Goal: Task Accomplishment & Management: Manage account settings

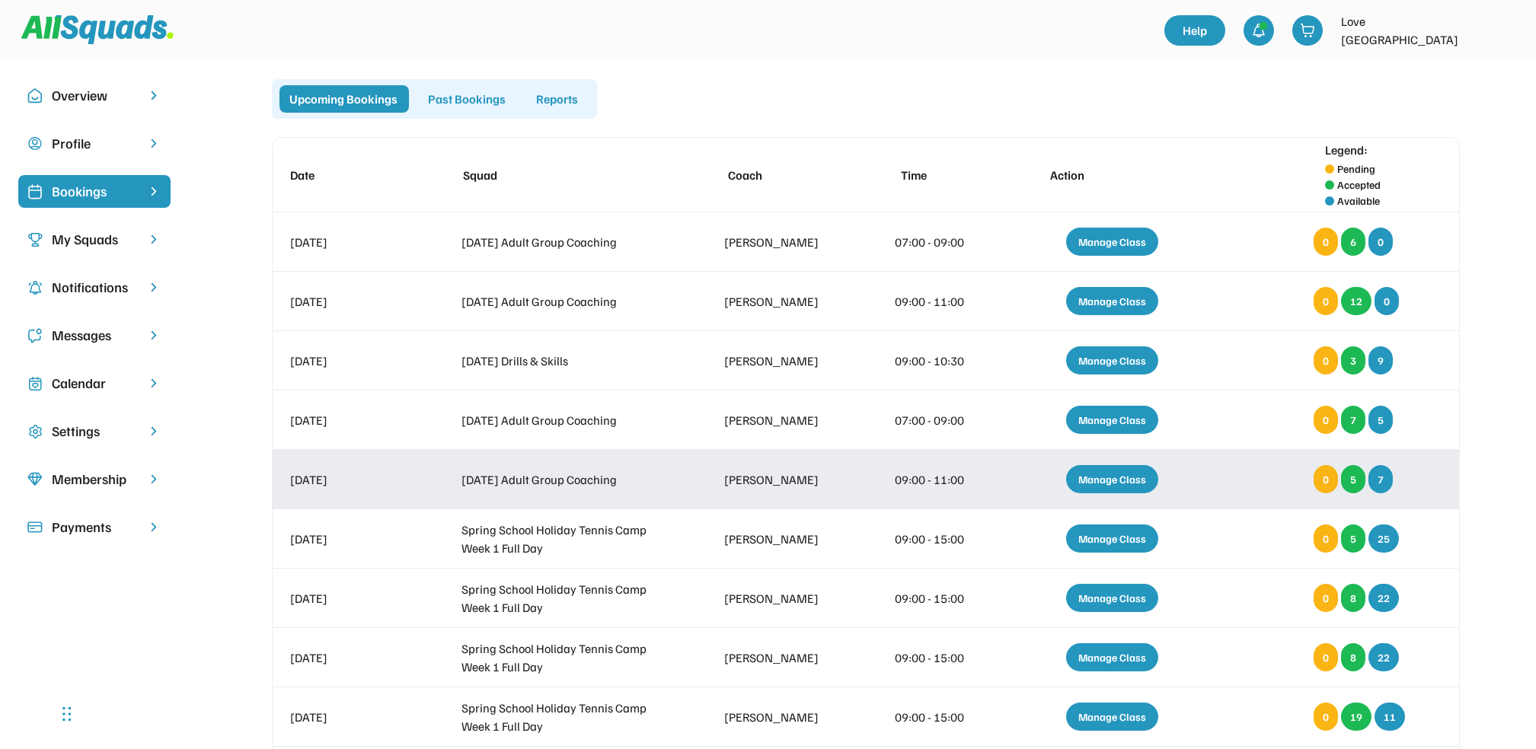
click at [1113, 477] on div "Manage Class" at bounding box center [1112, 479] width 92 height 28
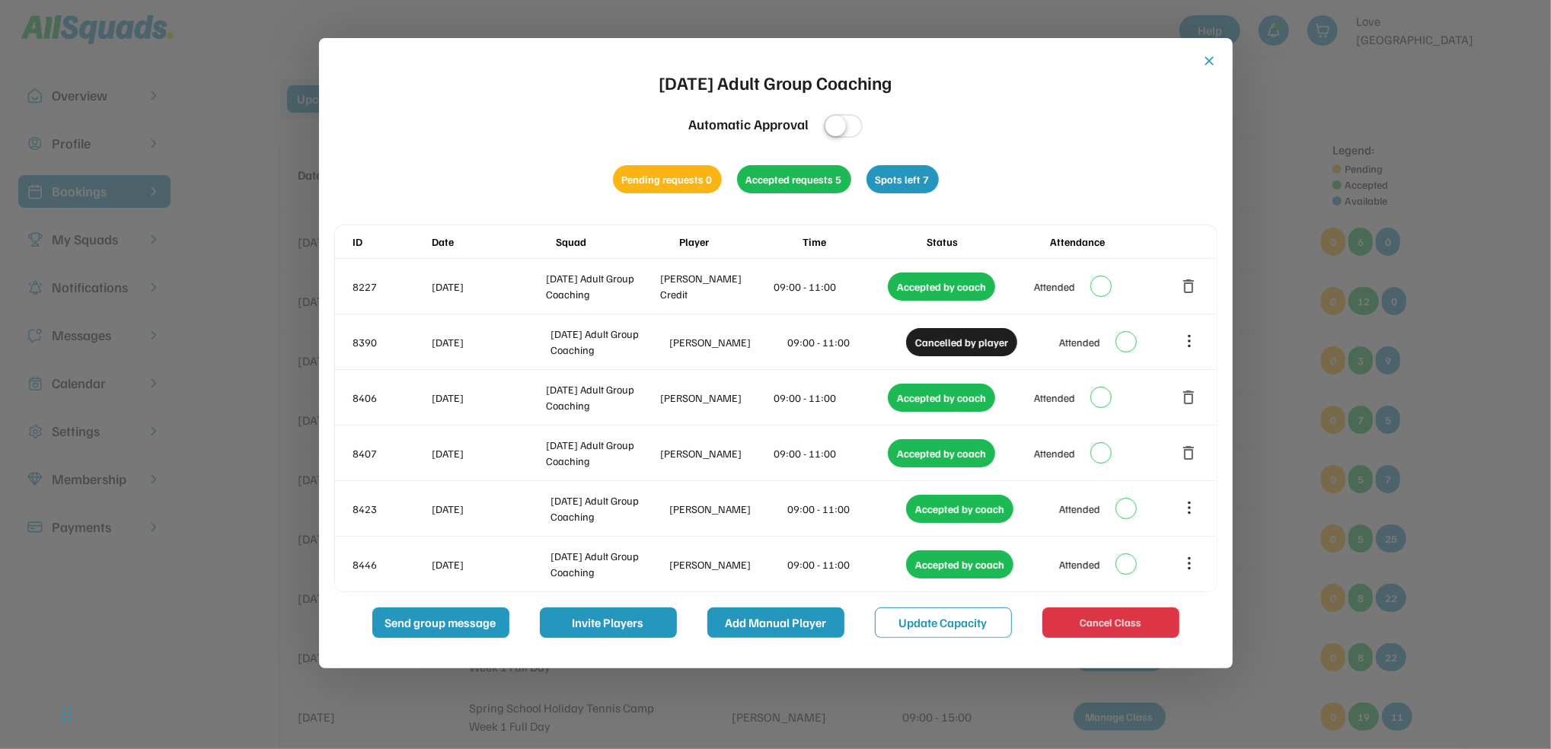
click at [781, 626] on button "Add Manual Player" at bounding box center [776, 623] width 137 height 30
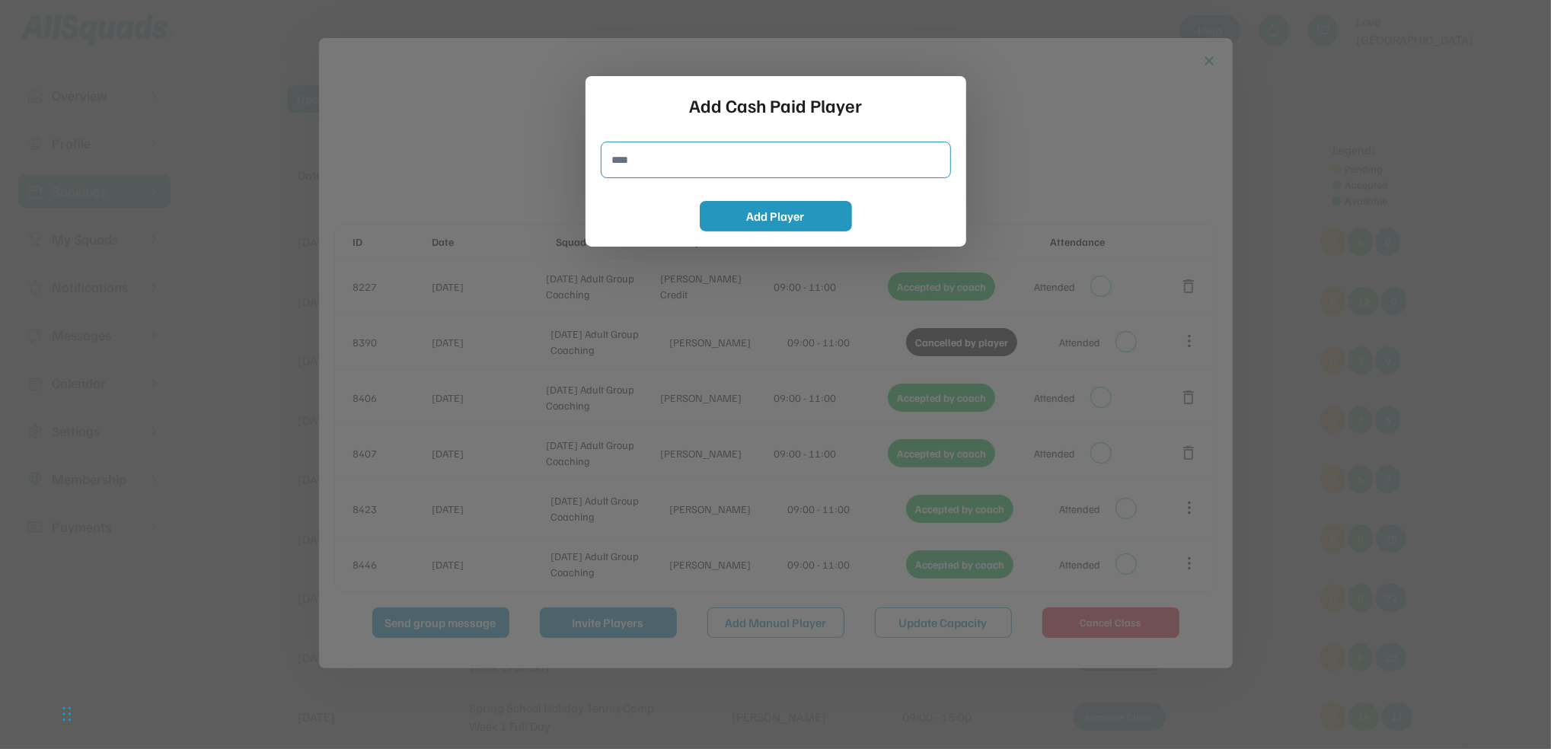
click at [710, 155] on input "input" at bounding box center [776, 160] width 350 height 37
type input "**********"
click at [756, 218] on button "Add Player" at bounding box center [776, 216] width 152 height 30
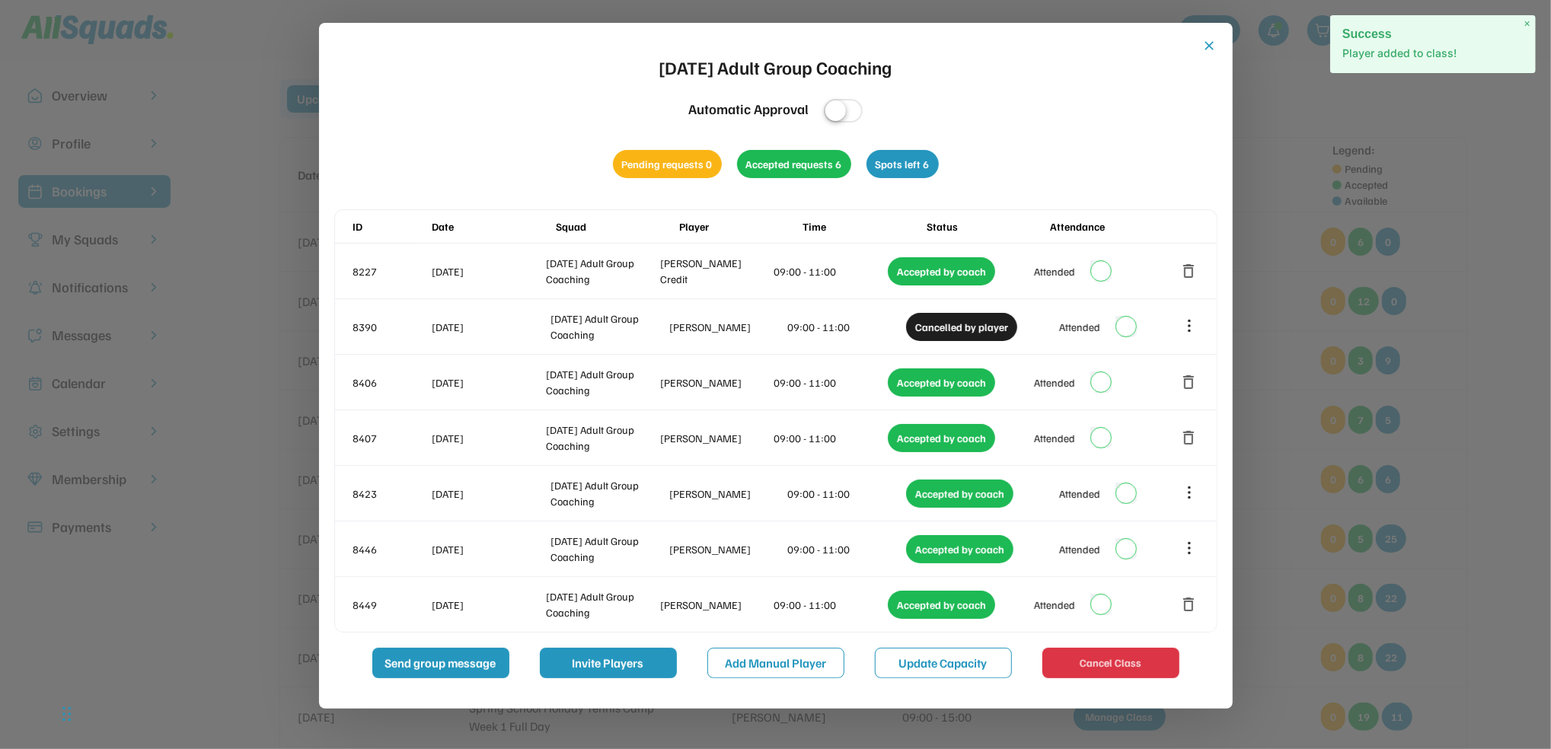
click at [1222, 43] on div "close [DATE] Adult Group Coaching Automatic Approval Pending requests 0 Accepte…" at bounding box center [776, 366] width 914 height 686
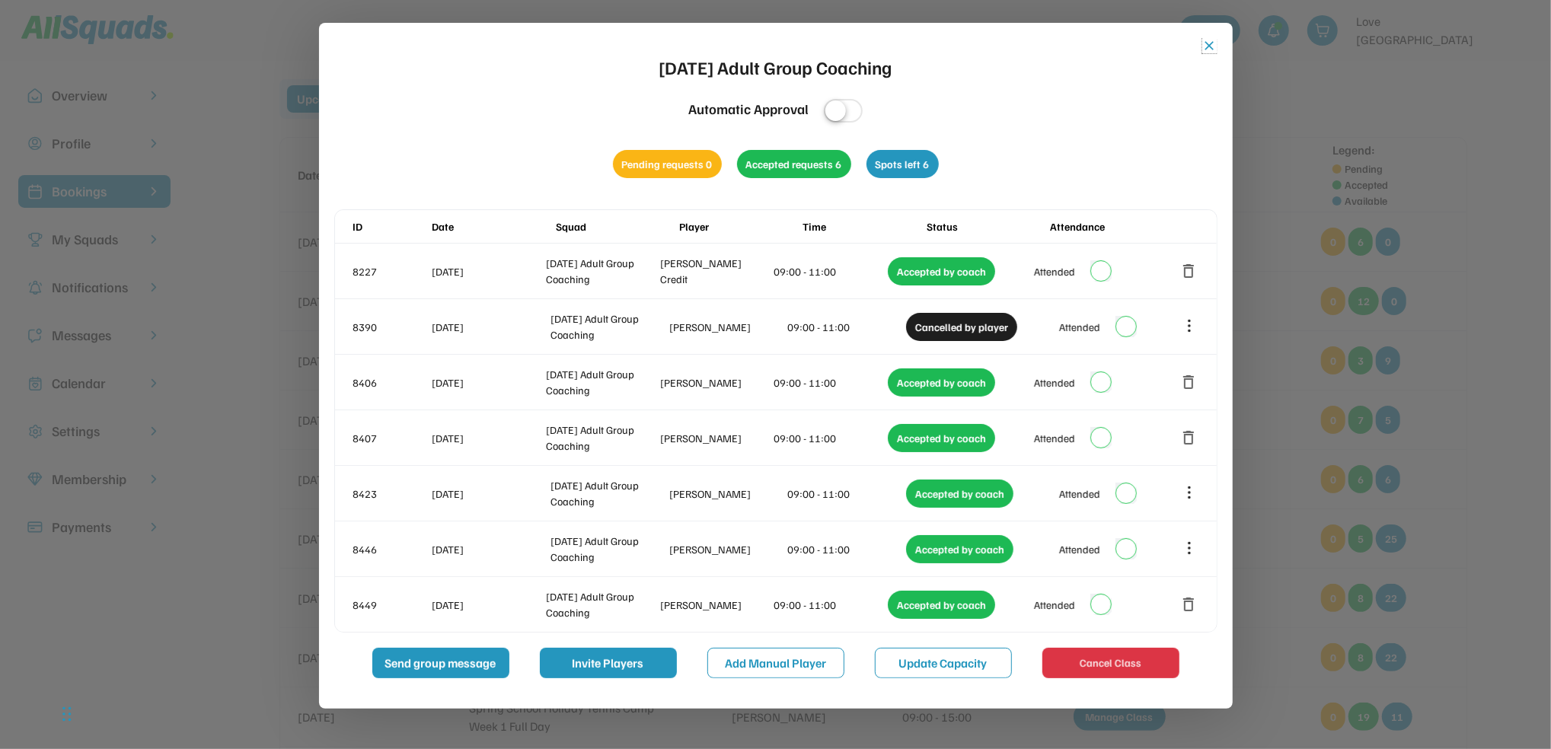
click at [1212, 45] on button "close" at bounding box center [1210, 45] width 15 height 15
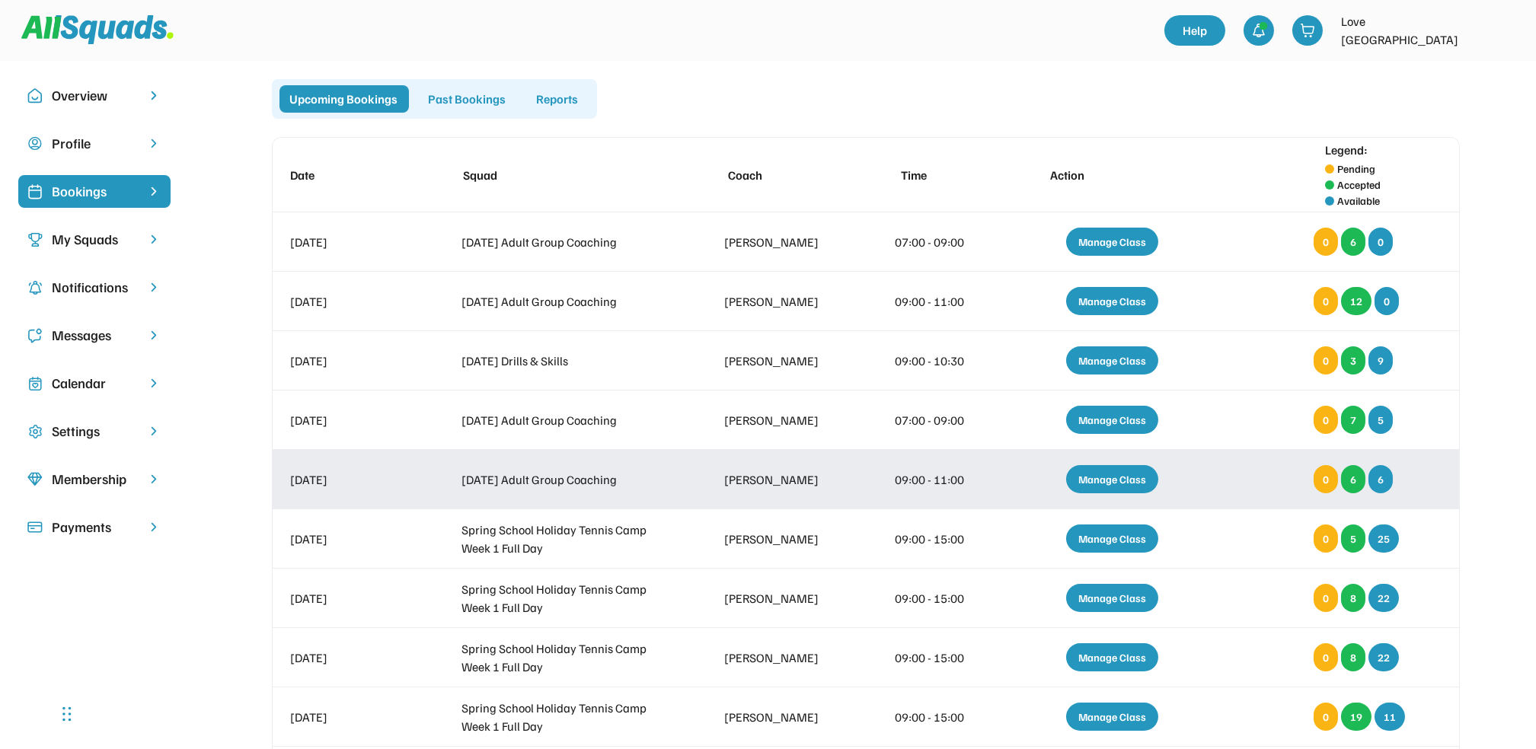
click at [1102, 478] on div "Manage Class" at bounding box center [1112, 479] width 92 height 28
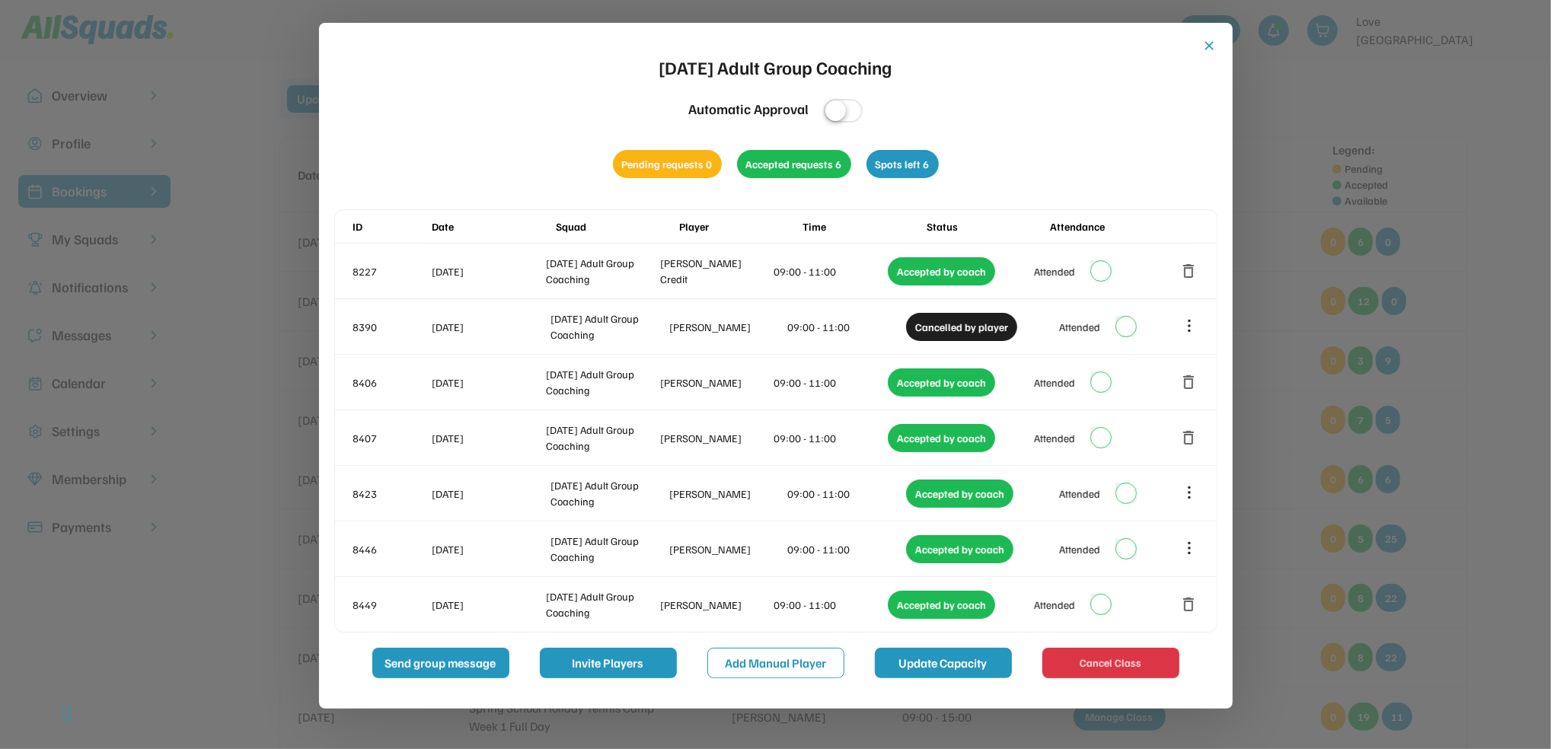
click at [906, 670] on button "Update Capacity" at bounding box center [943, 663] width 137 height 30
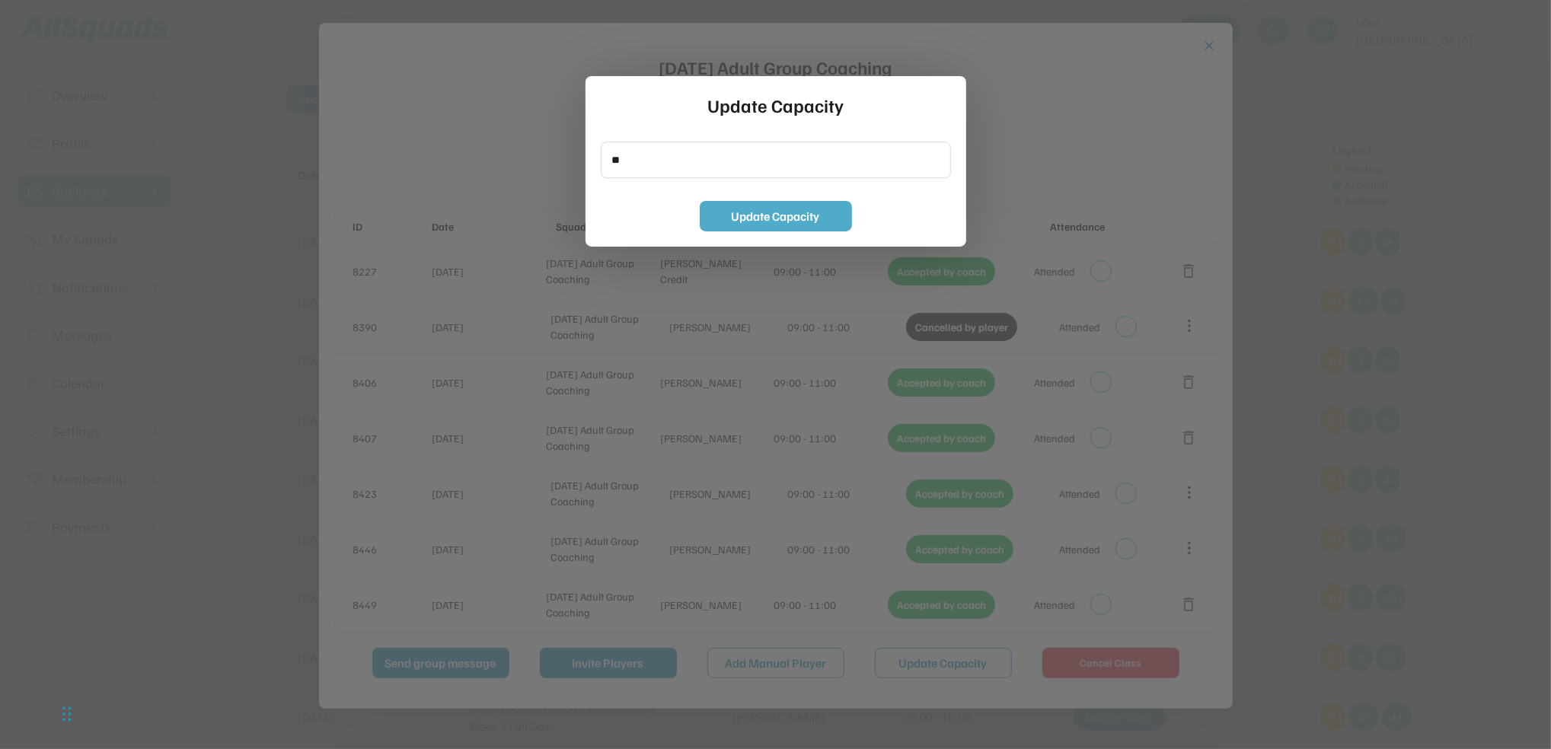
click at [740, 219] on button "Update Capacity" at bounding box center [776, 216] width 152 height 30
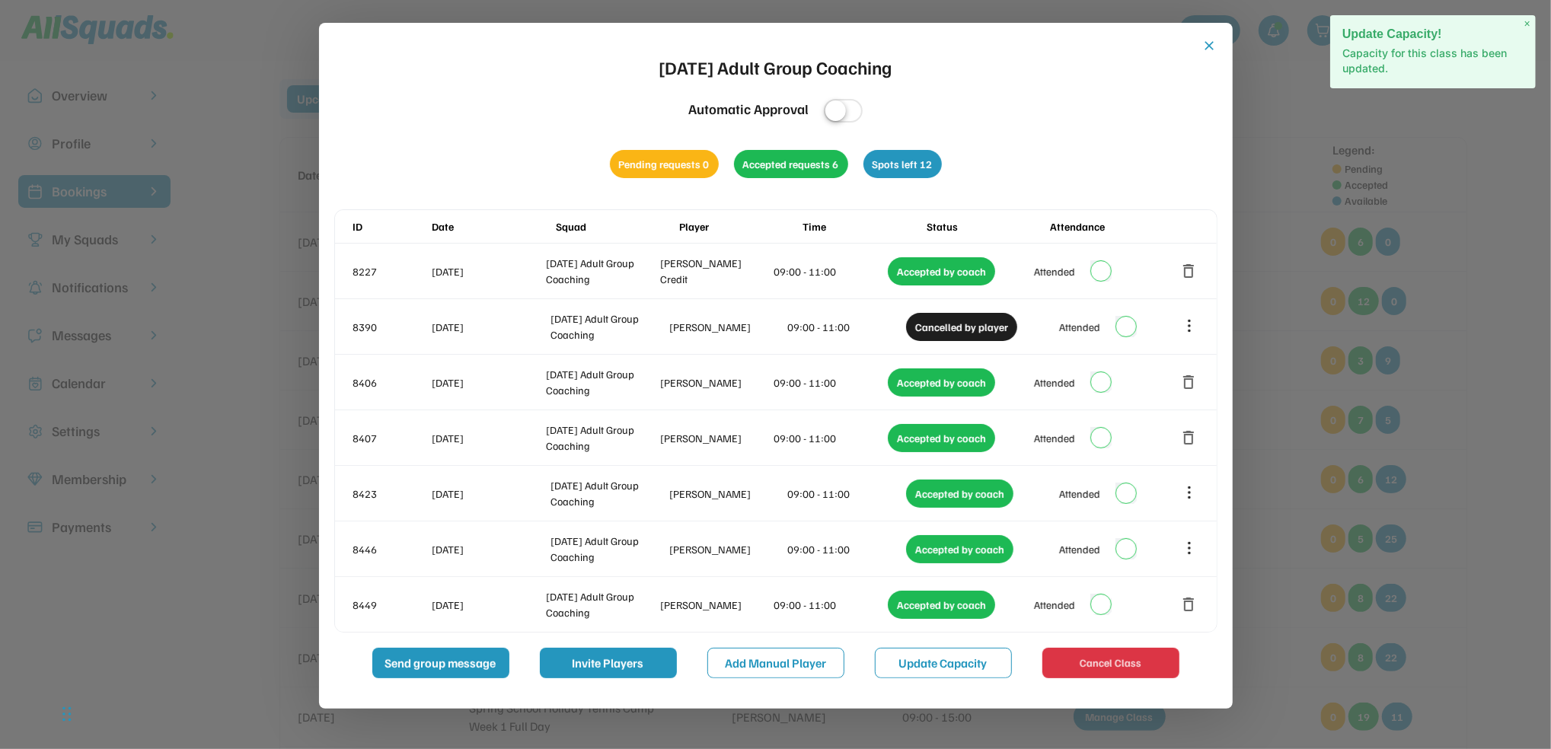
click at [1204, 44] on button "close" at bounding box center [1210, 45] width 15 height 15
